Goal: Check status: Check status

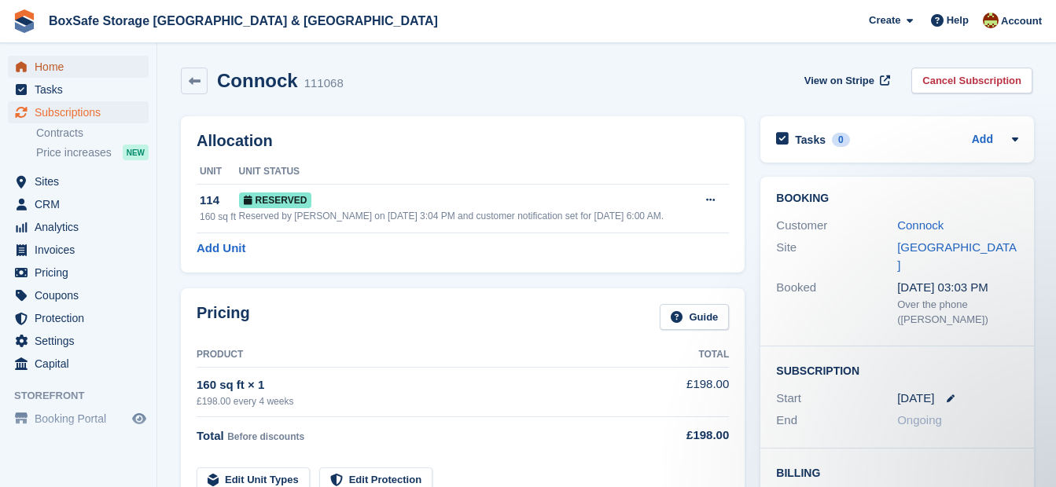
click at [90, 69] on span "Home" at bounding box center [82, 67] width 94 height 22
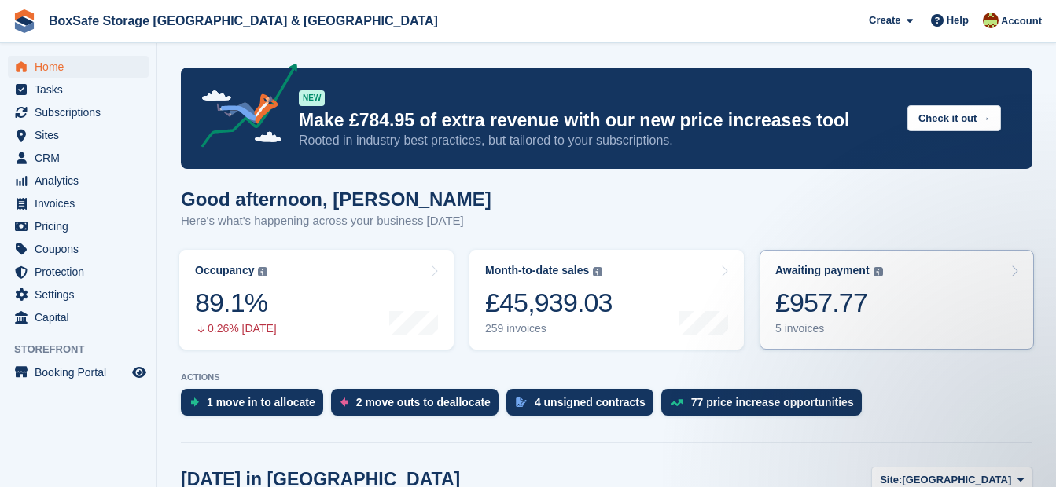
click at [813, 314] on div "£957.77" at bounding box center [829, 303] width 108 height 32
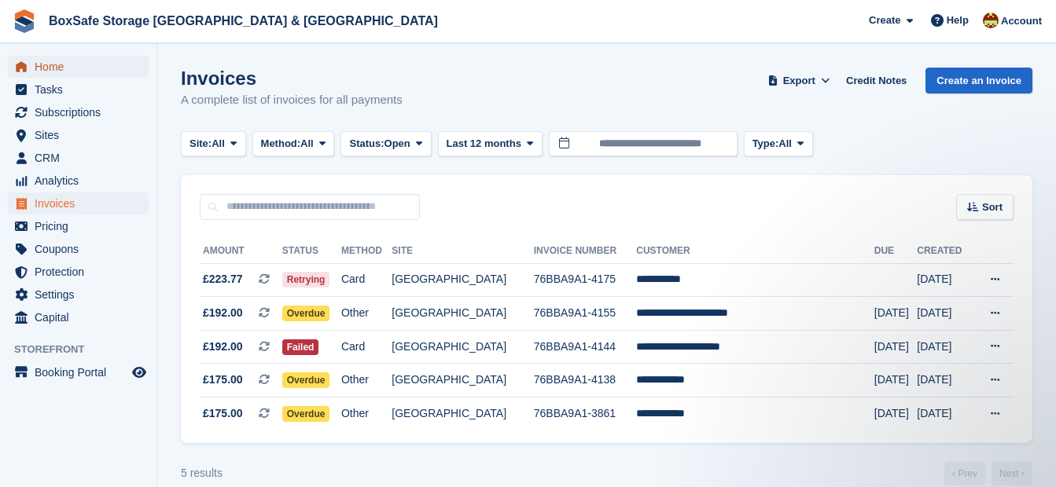
click at [75, 73] on span "Home" at bounding box center [82, 67] width 94 height 22
